Goal: Find specific page/section: Find specific page/section

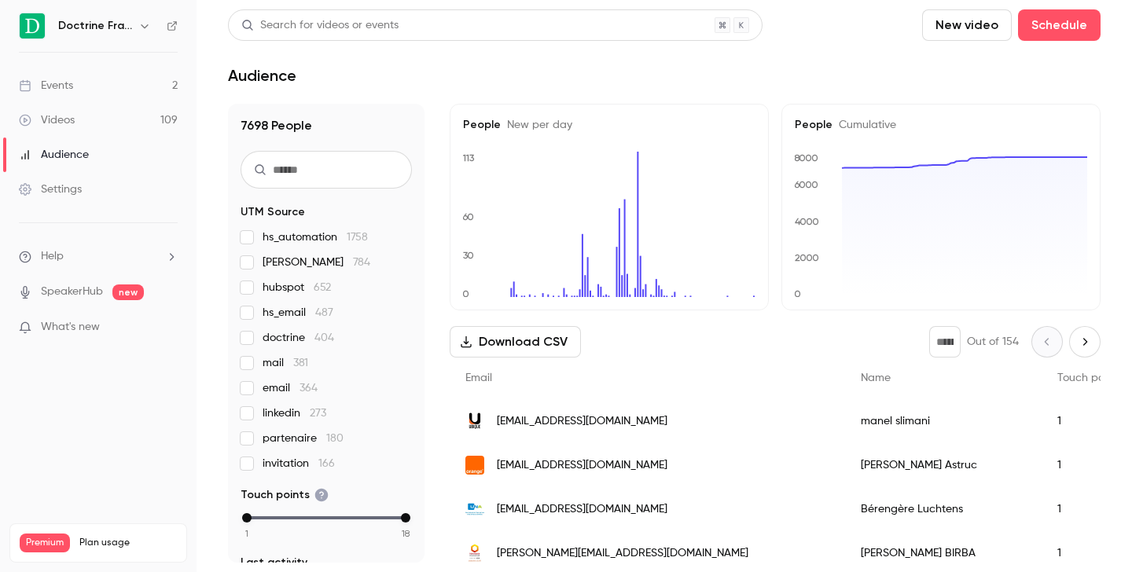
click at [141, 31] on icon "button" at bounding box center [144, 26] width 13 height 13
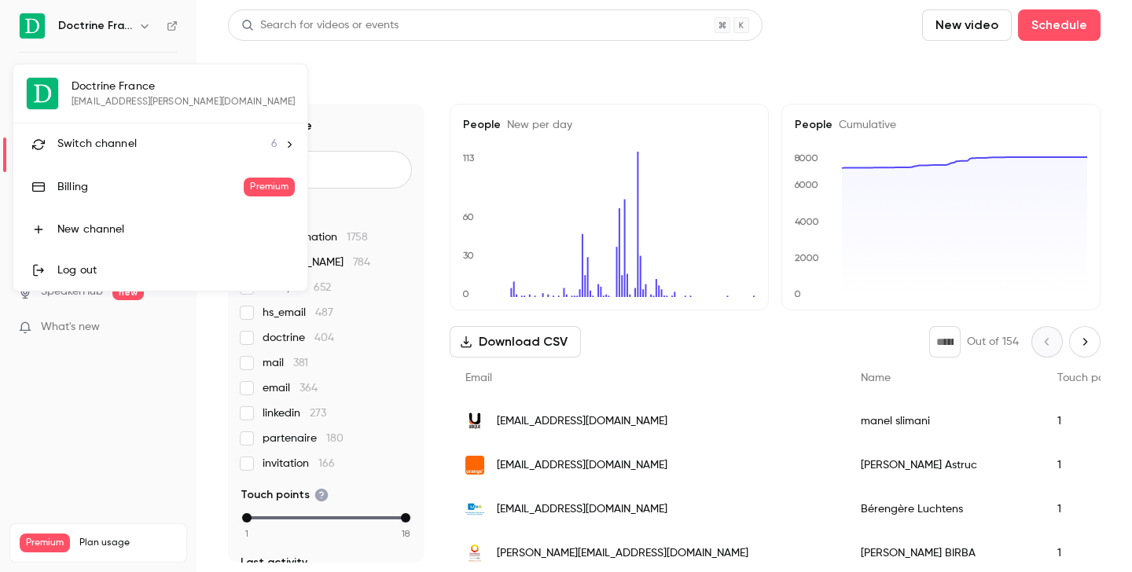
click at [123, 148] on span "Switch channel" at bounding box center [96, 144] width 79 height 17
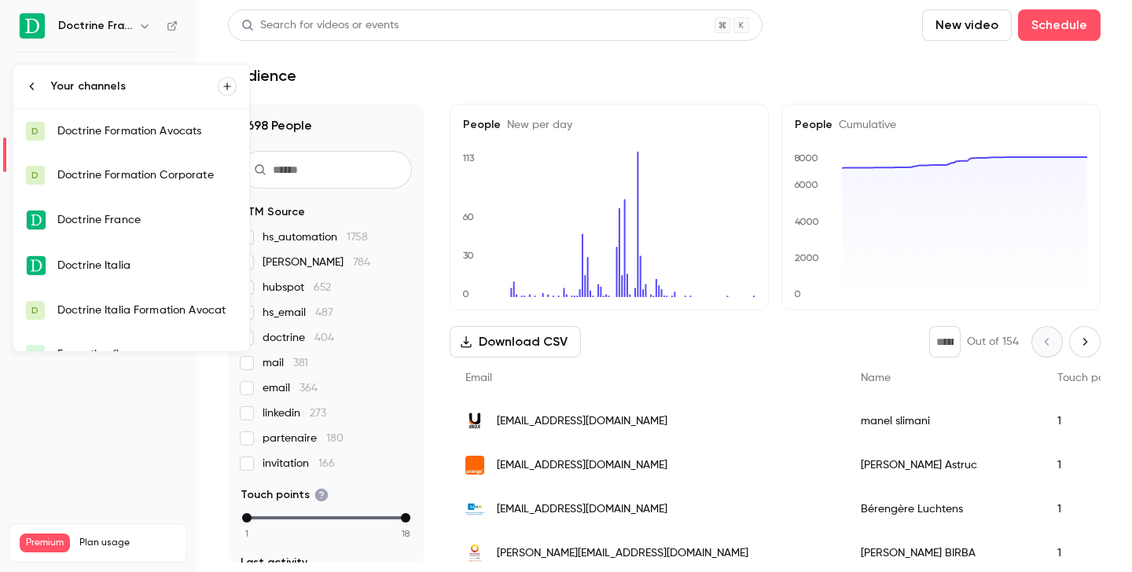
click at [124, 172] on div "Doctrine Formation Corporate" at bounding box center [146, 175] width 179 height 16
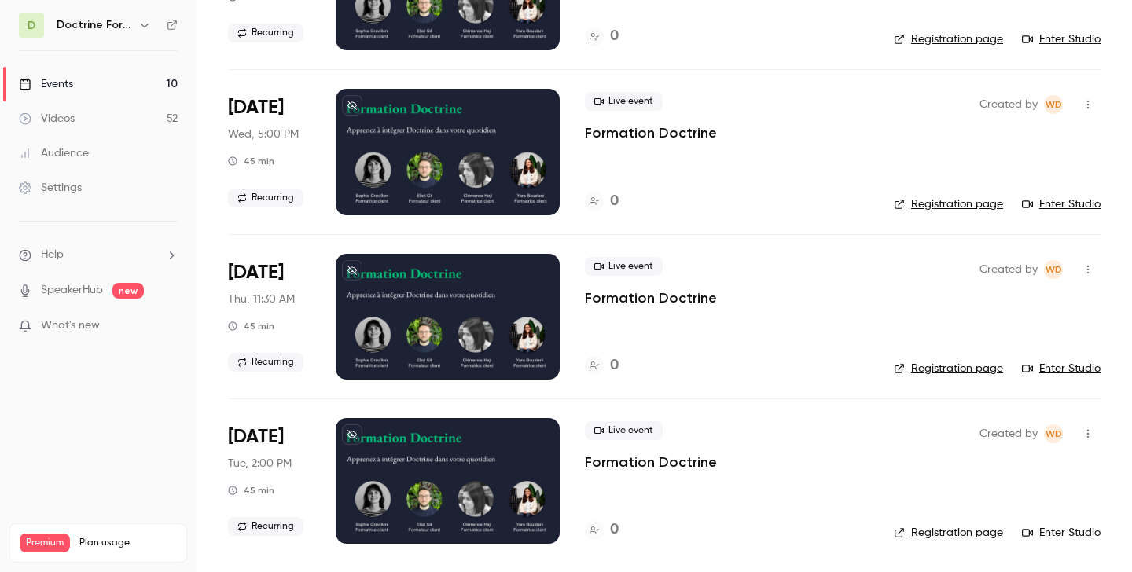
scroll to position [1000, 0]
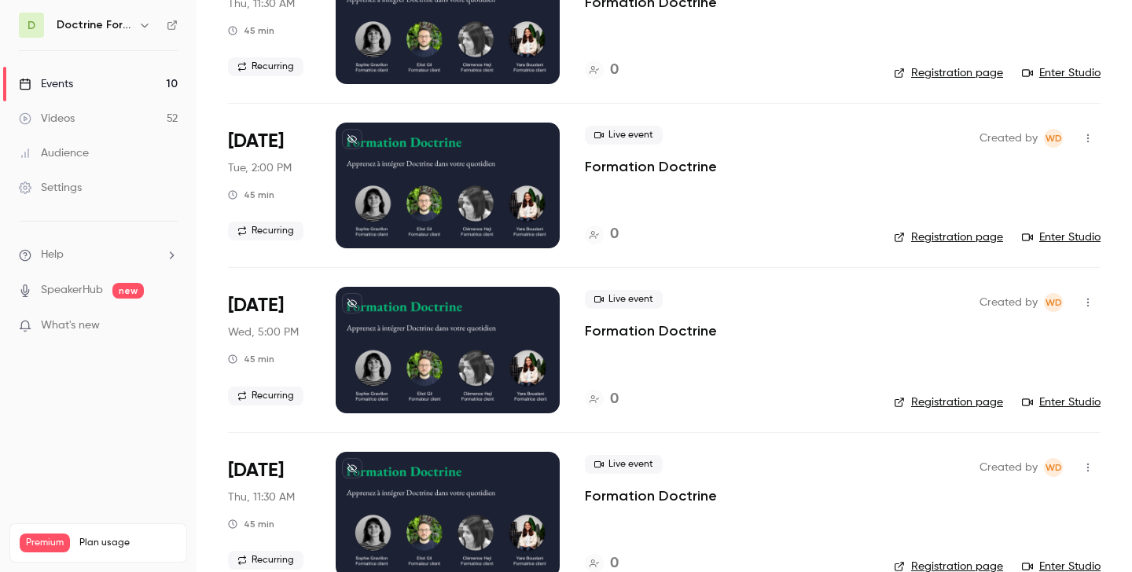
click at [936, 237] on link "Registration page" at bounding box center [948, 238] width 109 height 16
click at [915, 236] on link "Registration page" at bounding box center [948, 238] width 109 height 16
click at [943, 239] on link "Registration page" at bounding box center [948, 238] width 109 height 16
